Goal: Check status: Check status

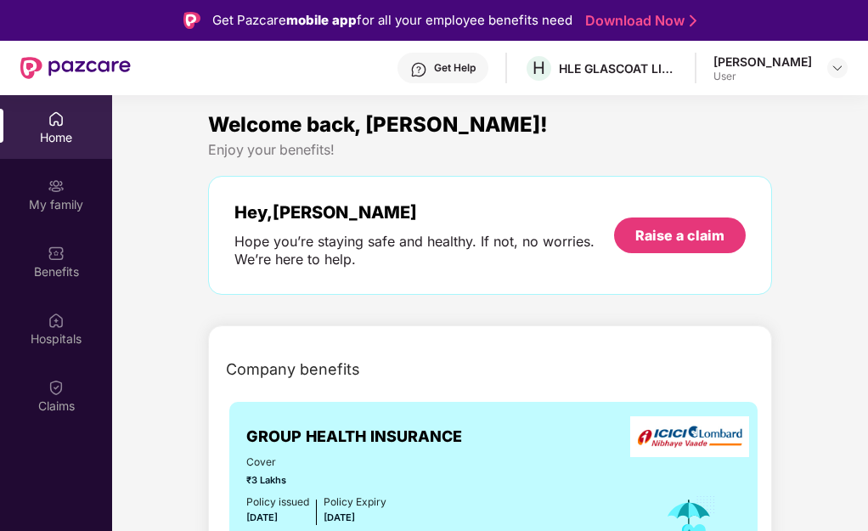
scroll to position [255, 0]
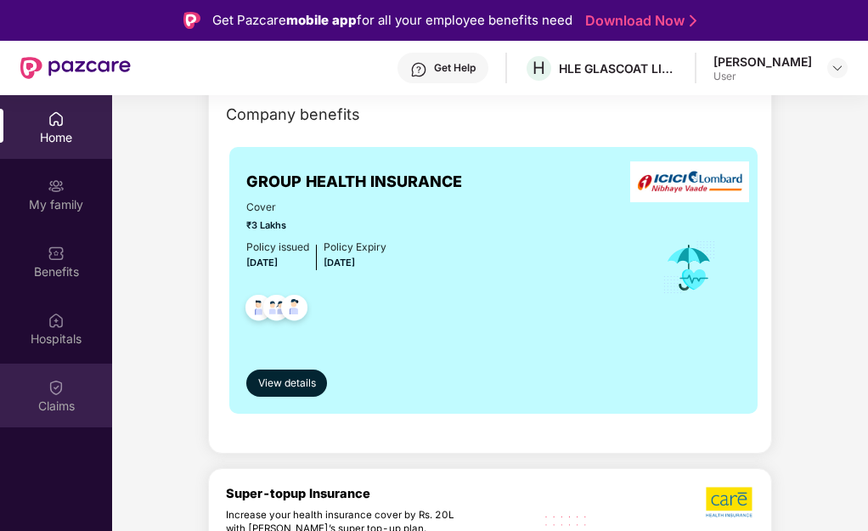
click at [48, 389] on img at bounding box center [56, 387] width 17 height 17
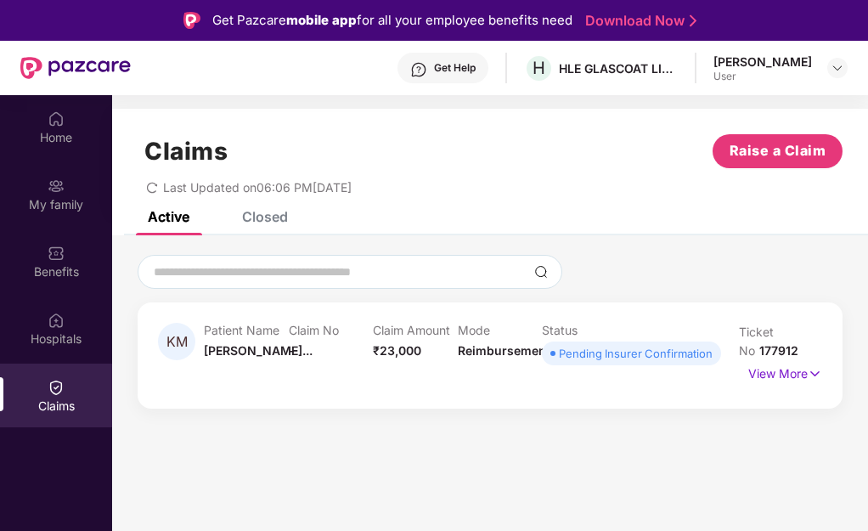
click at [580, 357] on div "Pending Insurer Confirmation" at bounding box center [636, 353] width 154 height 17
click at [764, 374] on p "View More" at bounding box center [785, 371] width 74 height 23
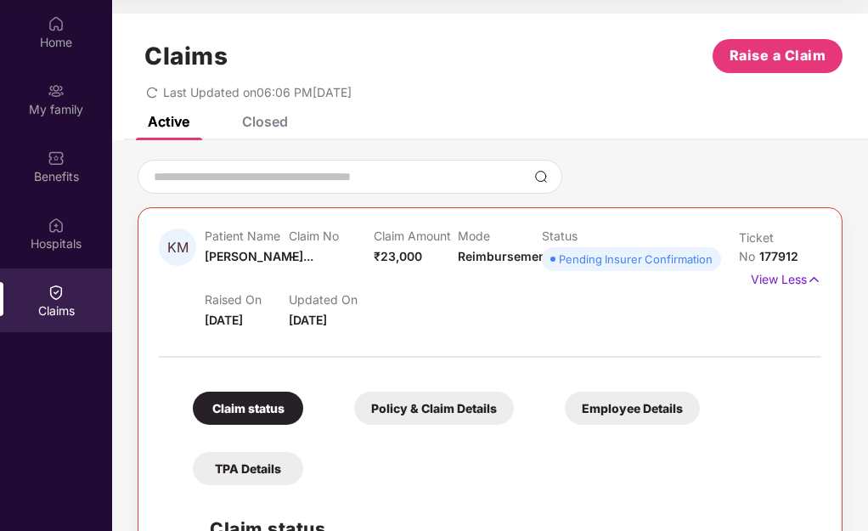
scroll to position [10, 0]
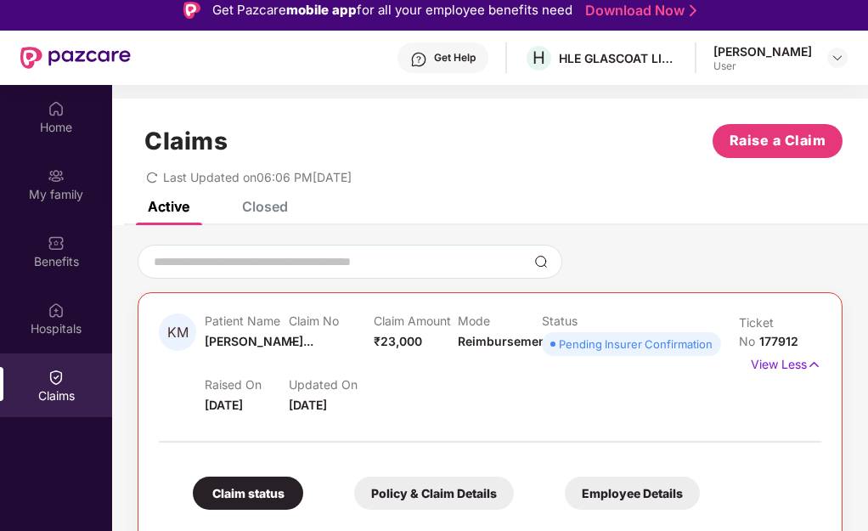
click at [267, 204] on div "Closed" at bounding box center [265, 206] width 46 height 17
